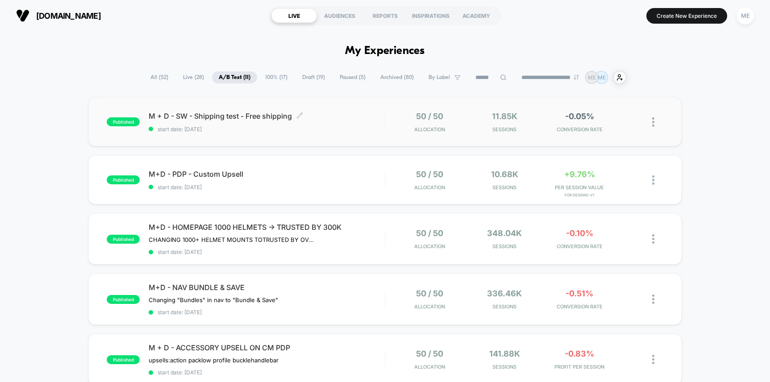
click at [353, 121] on div "M + D - SW - Shipping test - Free shipping Click to edit experience details Cli…" at bounding box center [267, 122] width 236 height 21
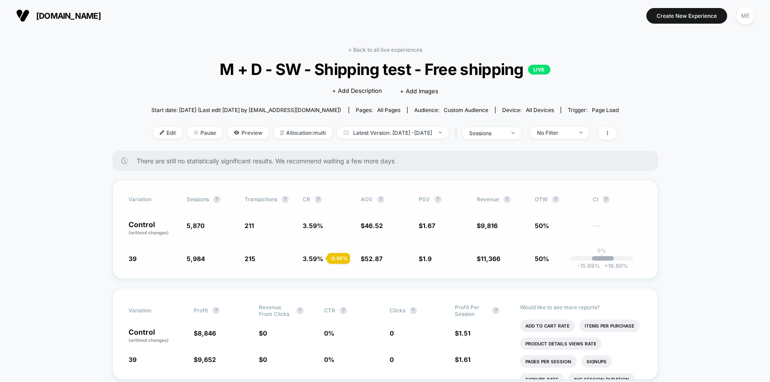
scroll to position [8, 0]
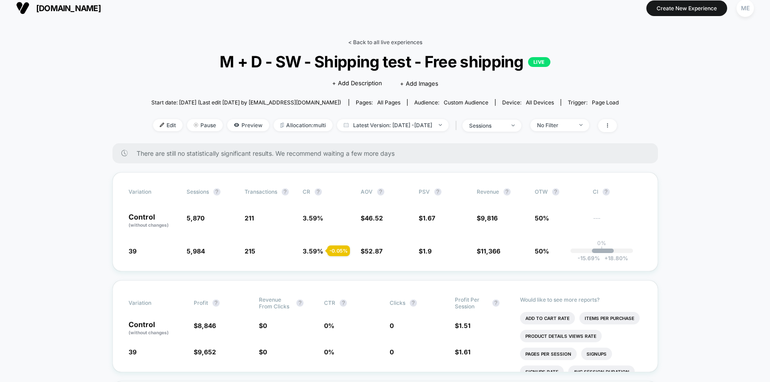
click at [369, 43] on link "< Back to all live experiences" at bounding box center [385, 42] width 74 height 7
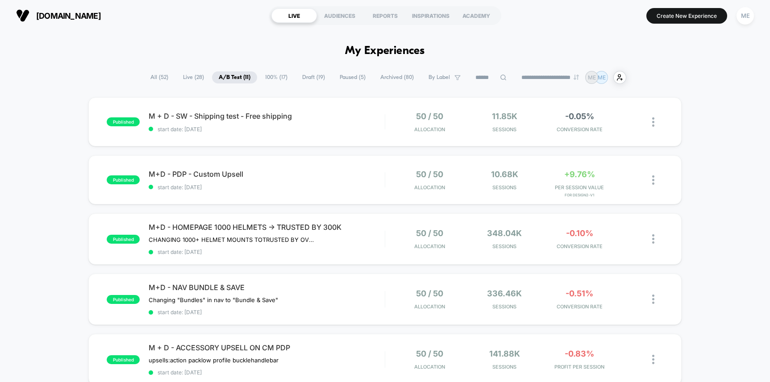
scroll to position [10, 0]
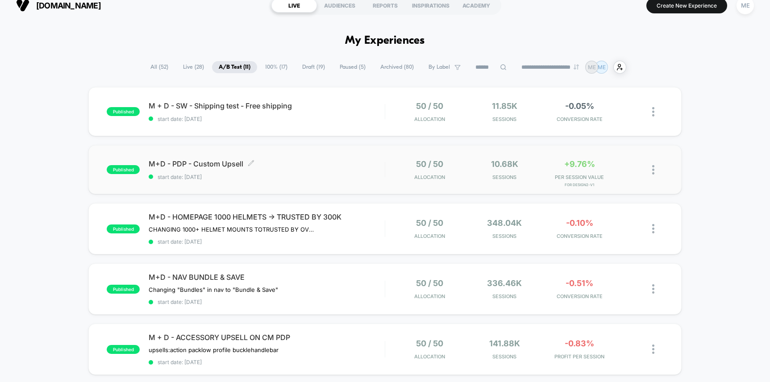
click at [369, 165] on span "M+D - PDP - Custom Upsell Click to edit experience details" at bounding box center [267, 163] width 236 height 9
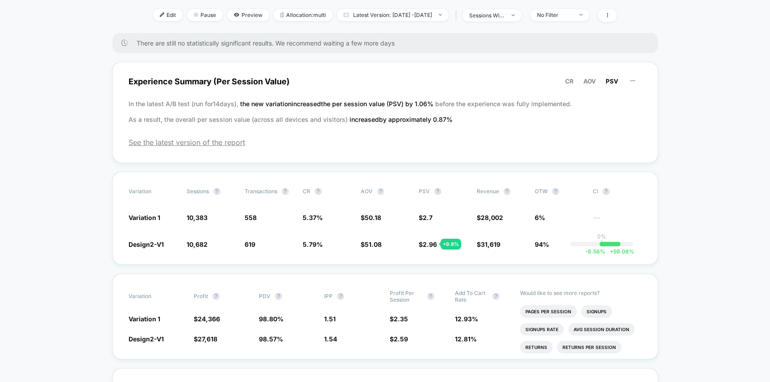
scroll to position [127, 0]
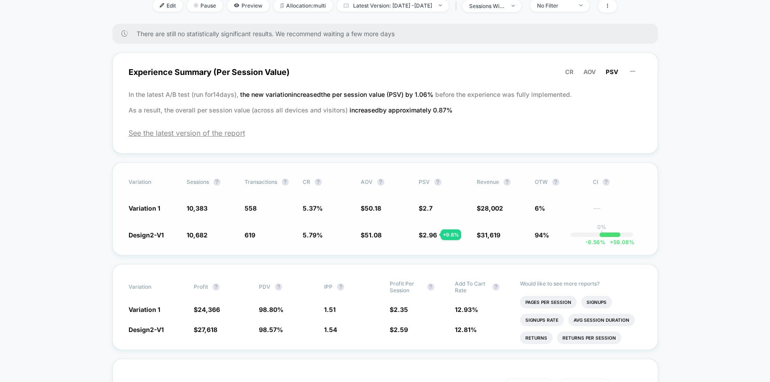
click at [432, 234] on span "2.96" at bounding box center [430, 235] width 14 height 8
